Goal: Find specific page/section: Find specific page/section

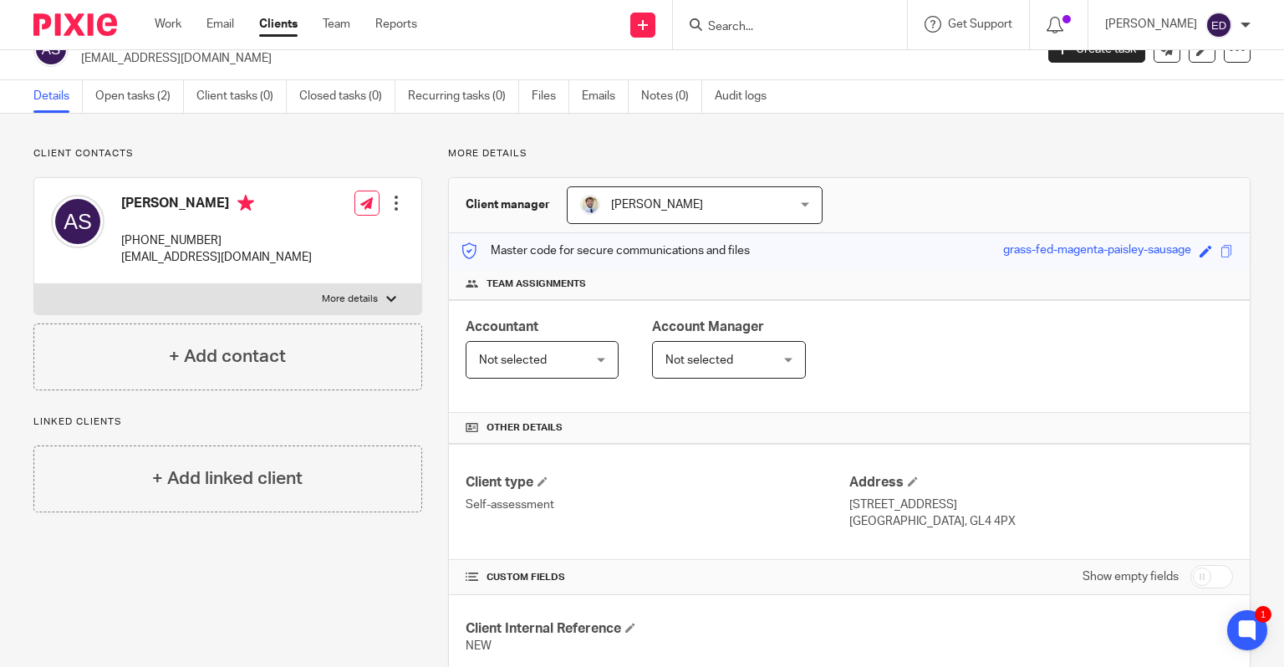
scroll to position [84, 0]
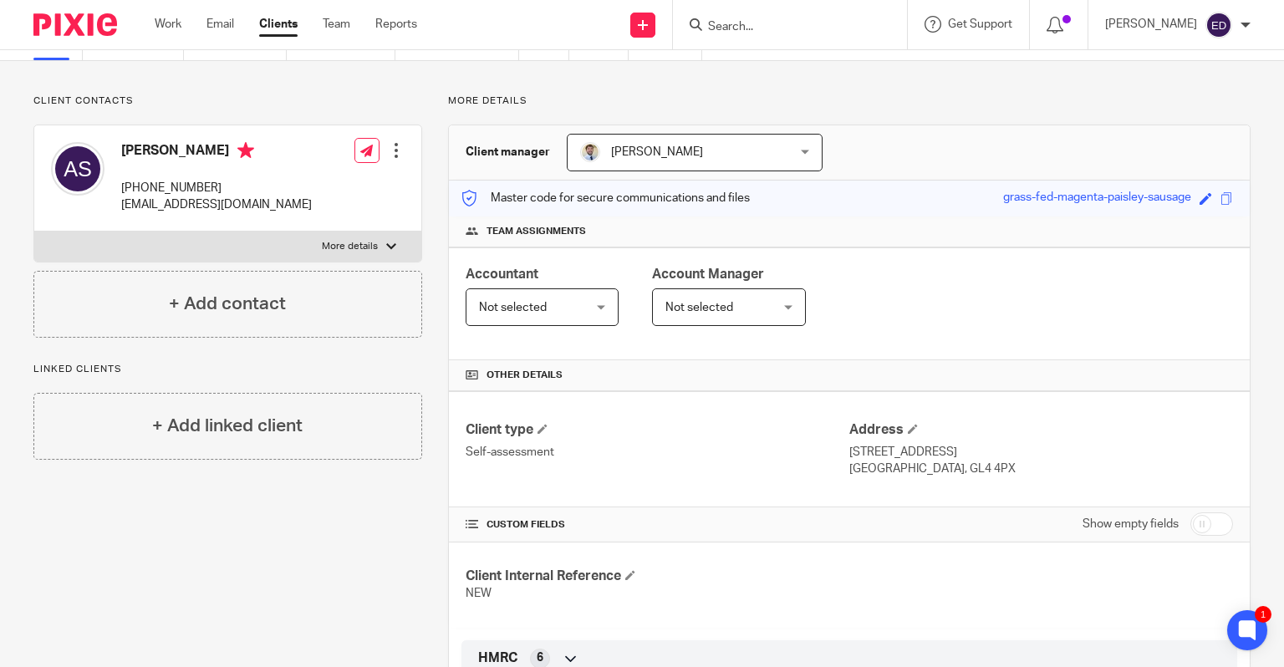
drag, startPoint x: 839, startPoint y: 454, endPoint x: 945, endPoint y: 451, distance: 106.2
click at [945, 451] on div "Client type Self-assessment Address 4 Old Painswick Road Gloucester, GL4 4PX" at bounding box center [849, 449] width 801 height 116
click at [983, 453] on p "4 Old Painswick Road" at bounding box center [1041, 452] width 384 height 17
drag, startPoint x: 956, startPoint y: 452, endPoint x: 856, endPoint y: 456, distance: 100.4
click at [856, 456] on p "4 Old Painswick Road" at bounding box center [1041, 452] width 384 height 17
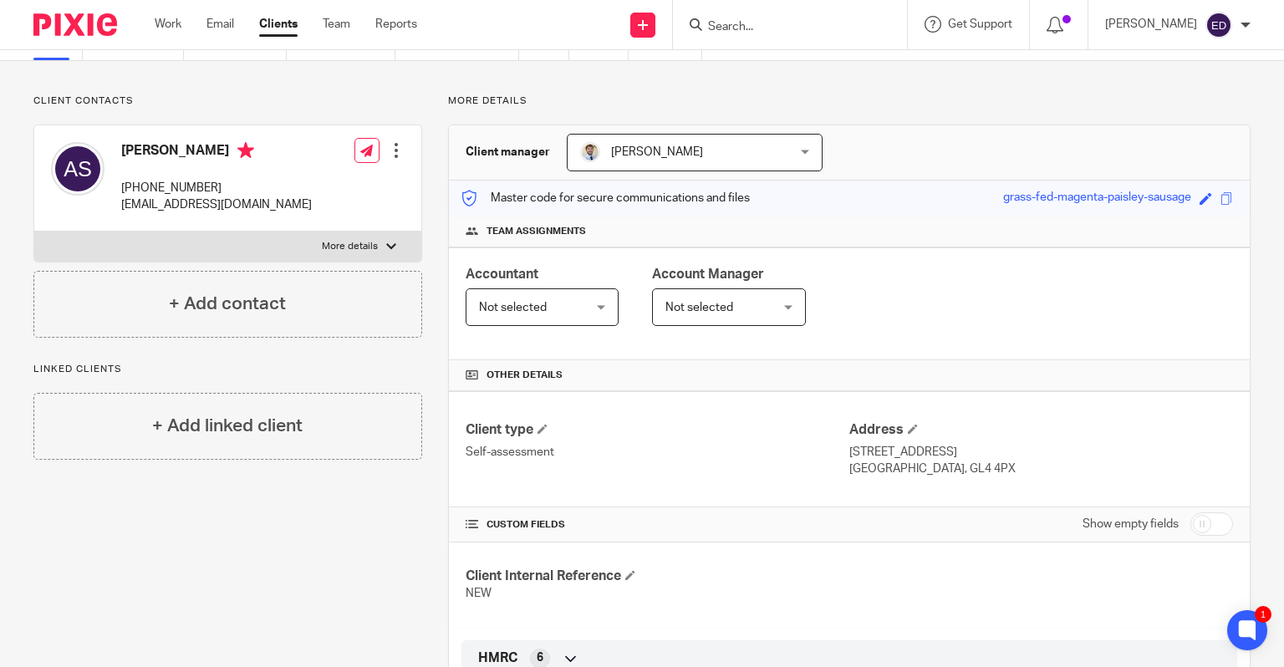
click at [1042, 446] on p "4 Old Painswick Road" at bounding box center [1041, 452] width 384 height 17
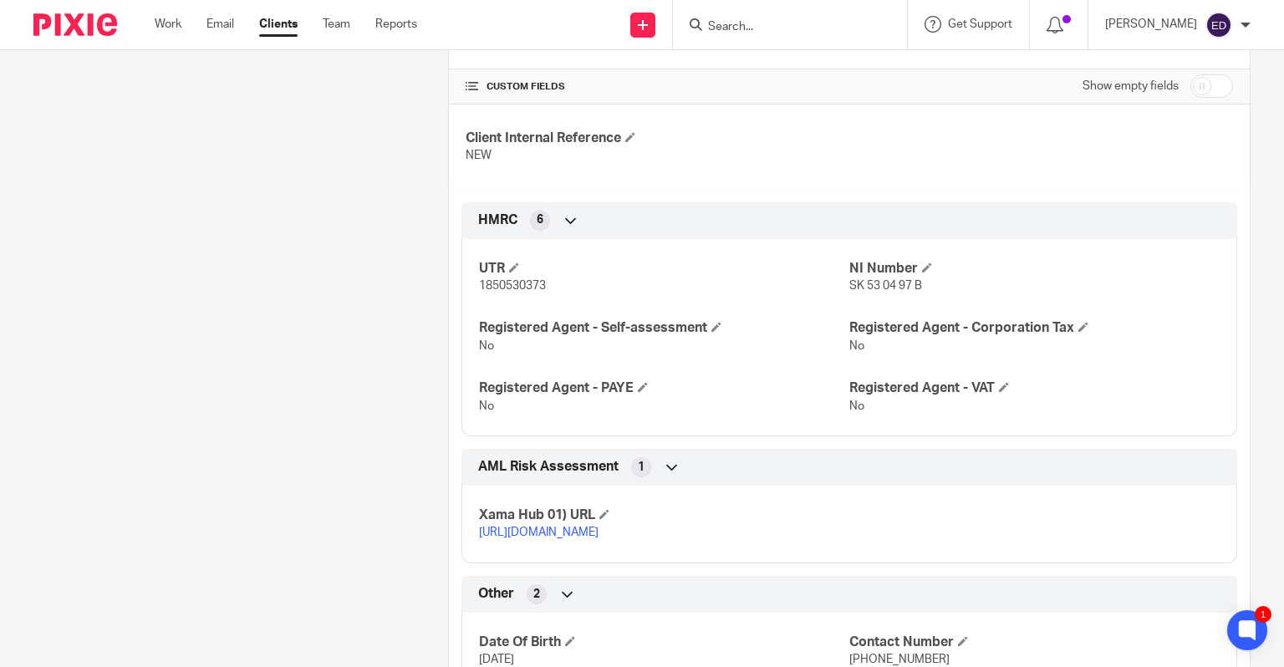
scroll to position [605, 0]
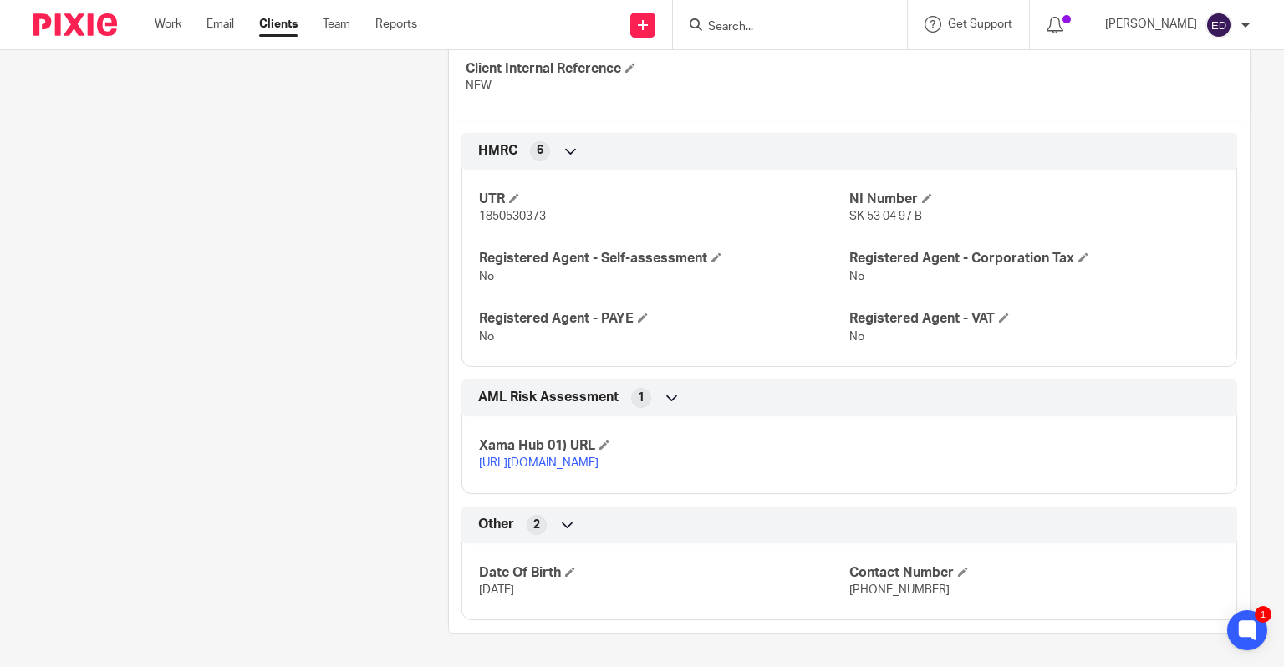
click at [817, 23] on input "Search" at bounding box center [781, 27] width 150 height 15
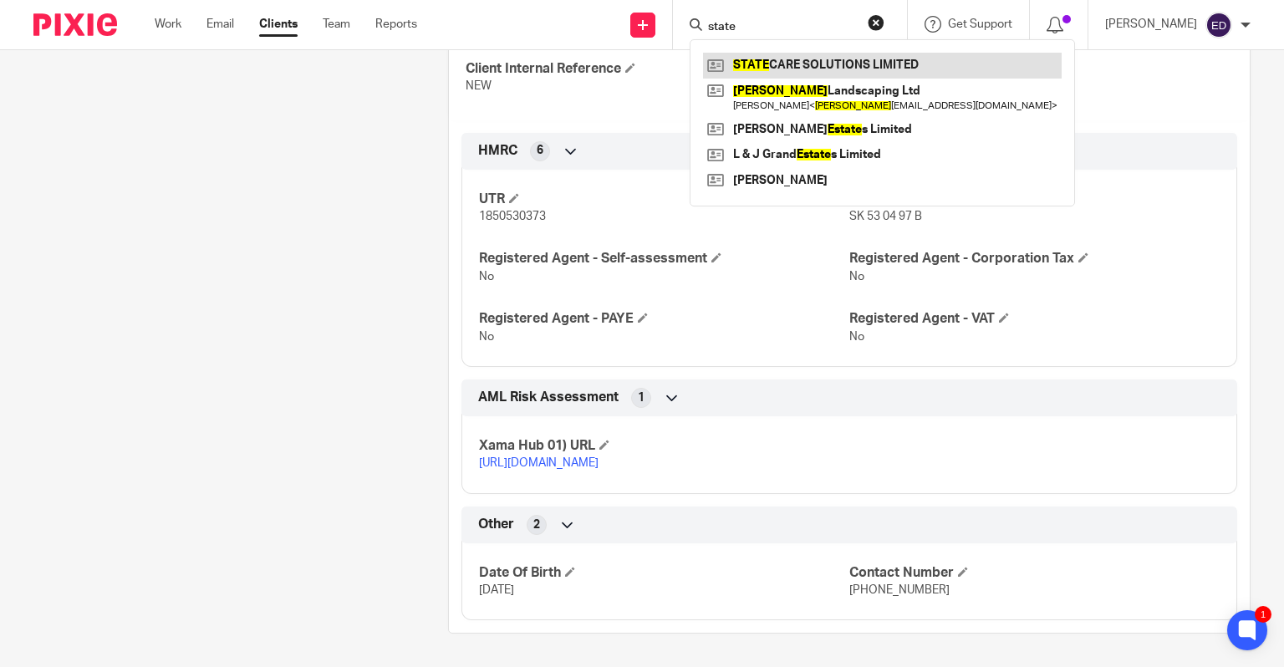
type input "state"
click at [802, 60] on link at bounding box center [882, 65] width 359 height 25
